Goal: Task Accomplishment & Management: Manage account settings

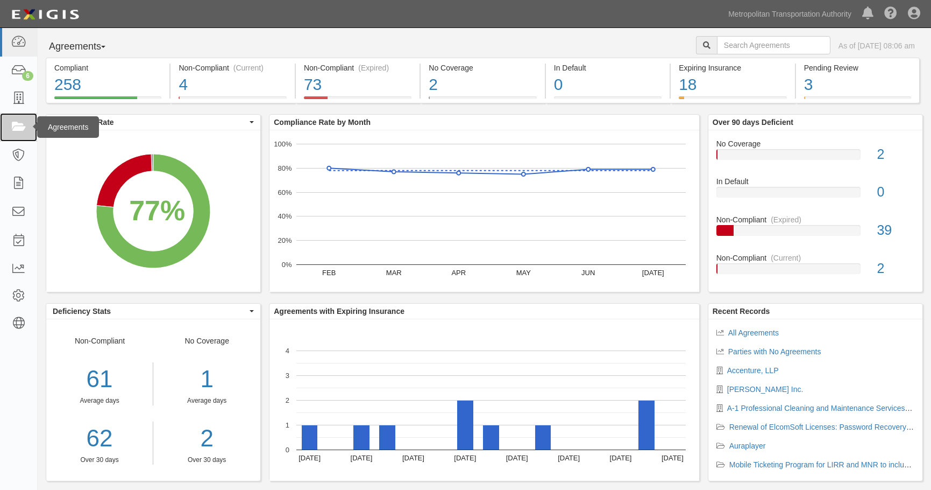
click at [6, 120] on link at bounding box center [18, 127] width 37 height 29
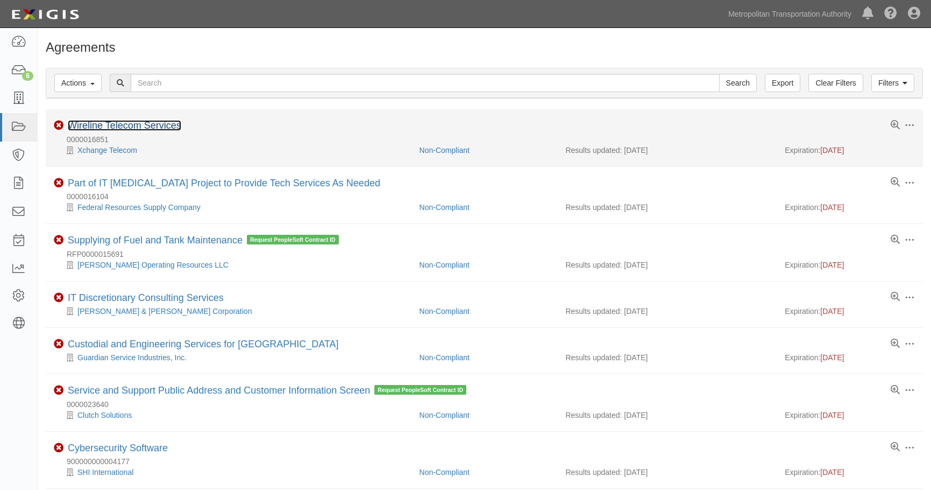
click at [130, 123] on link "Wireline Telecom Services" at bounding box center [125, 125] width 114 height 11
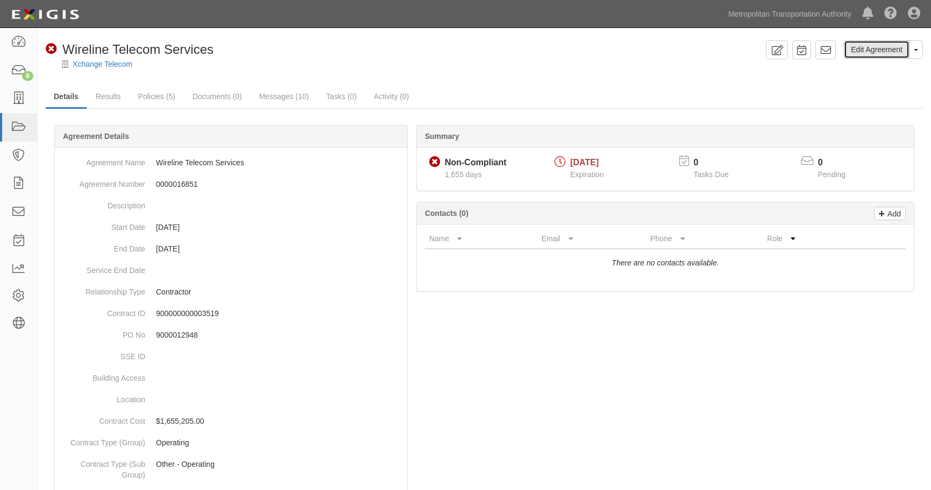
click at [882, 52] on link "Edit Agreement" at bounding box center [877, 49] width 66 height 18
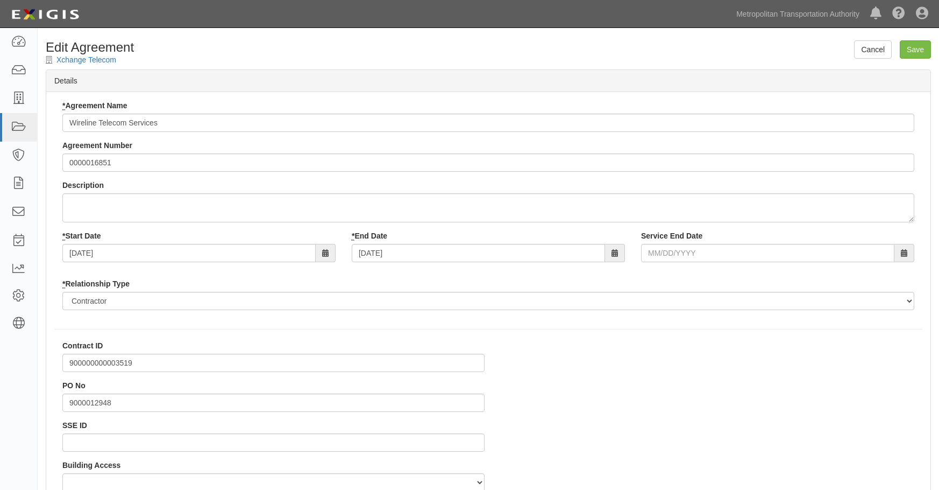
select select
type input "1,655,205.00"
select select
